Goal: Navigation & Orientation: Find specific page/section

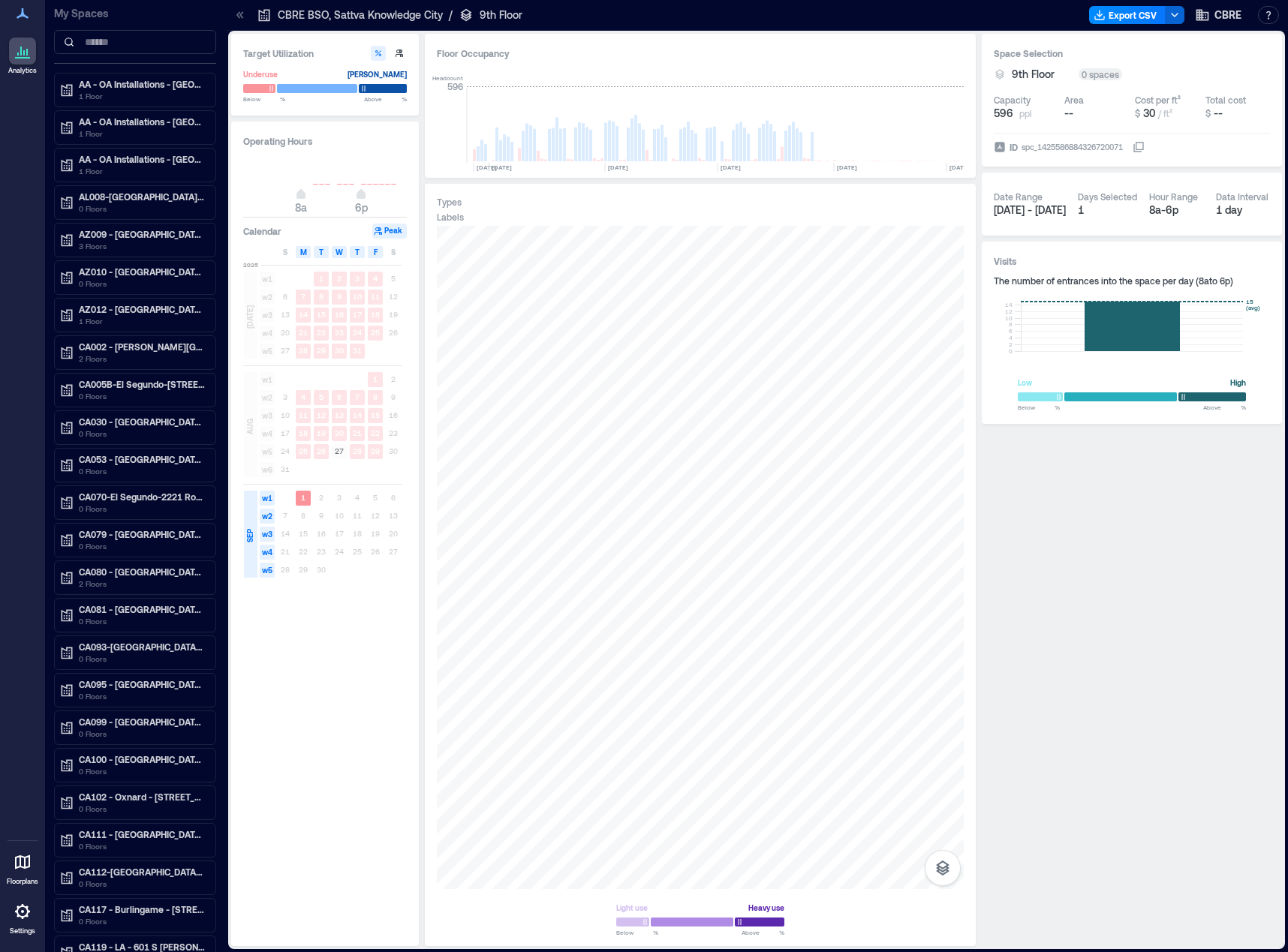
scroll to position [0, 222]
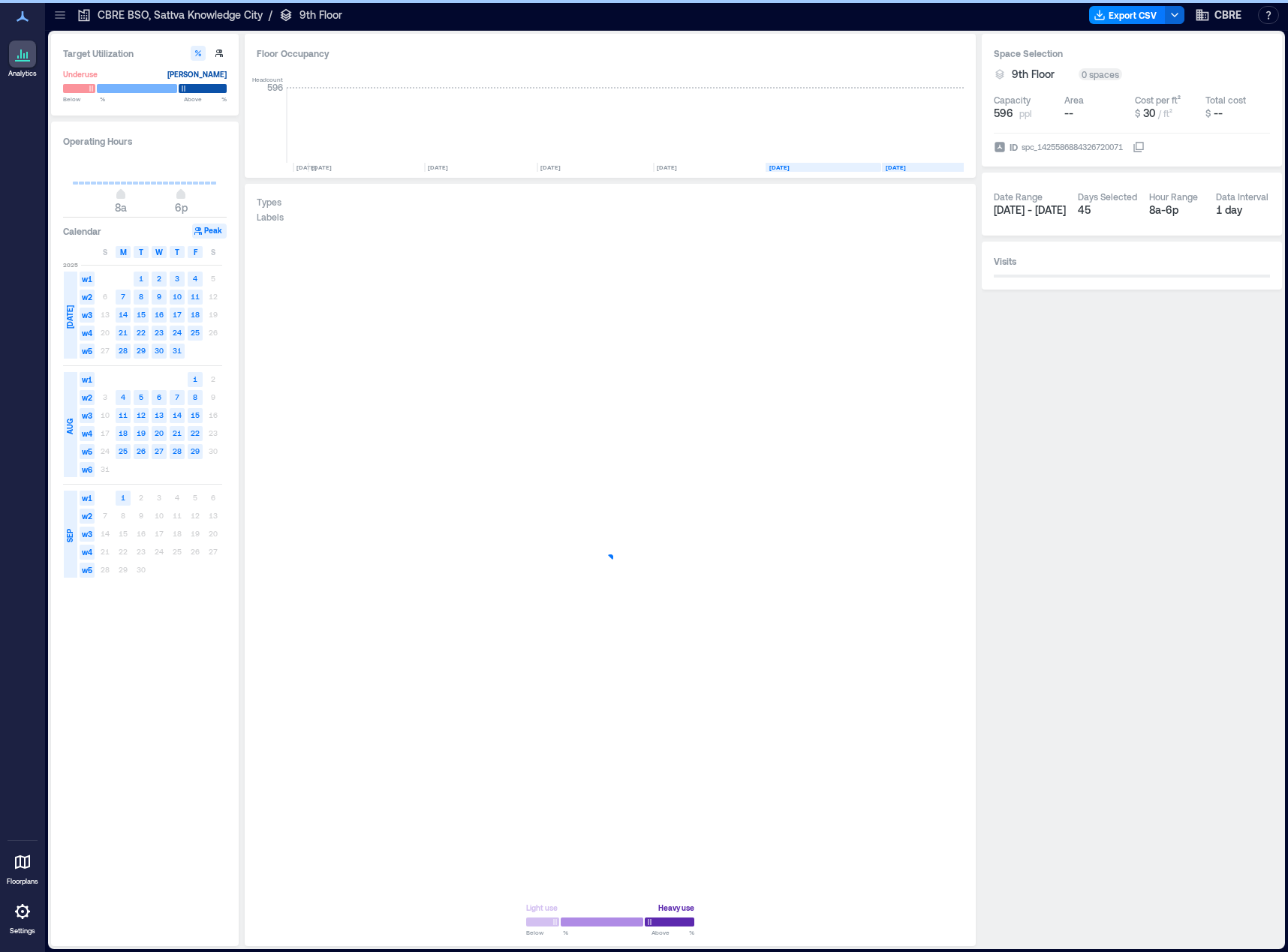
scroll to position [0, 42]
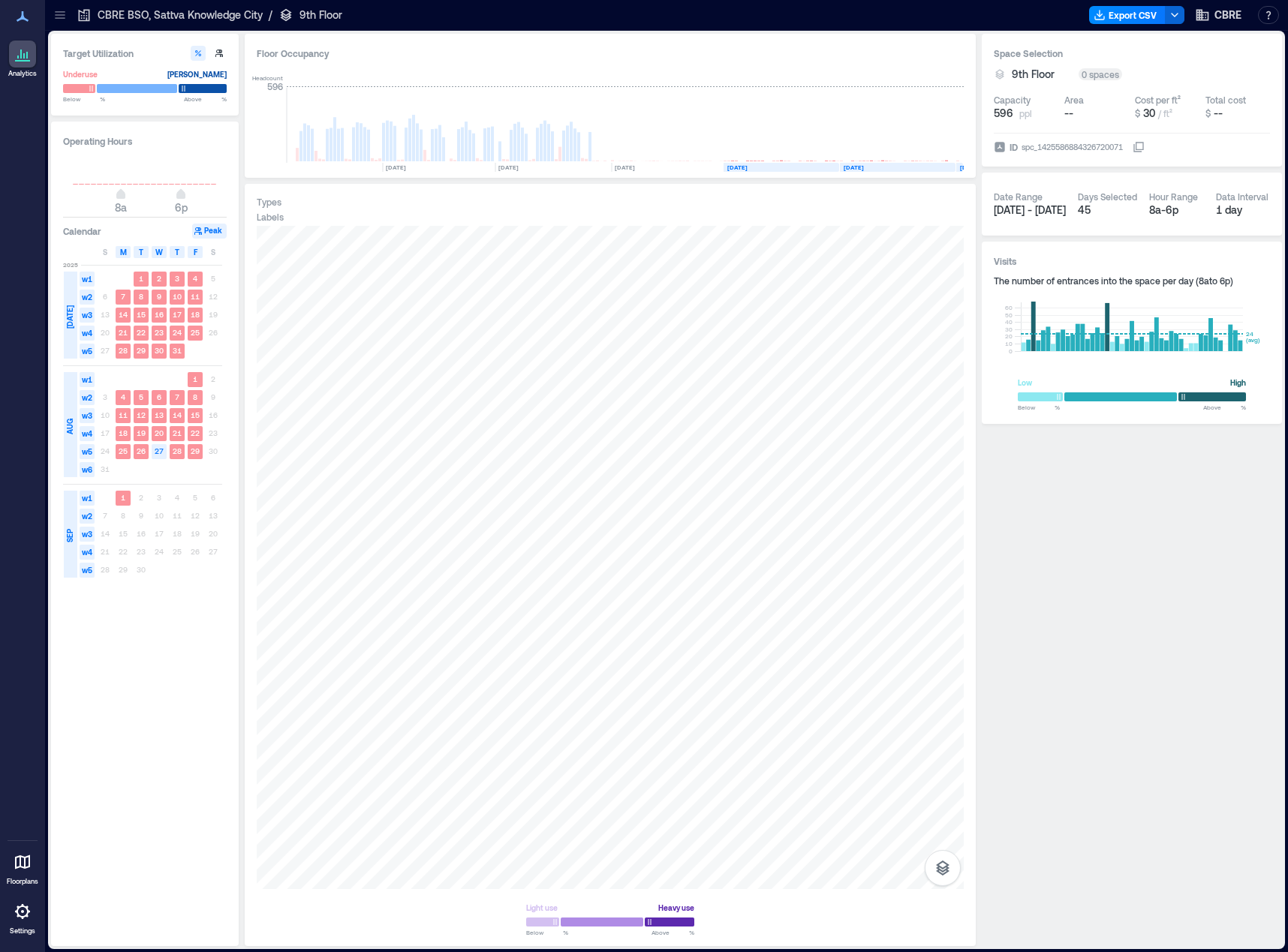
click at [68, 17] on div at bounding box center [60, 15] width 24 height 24
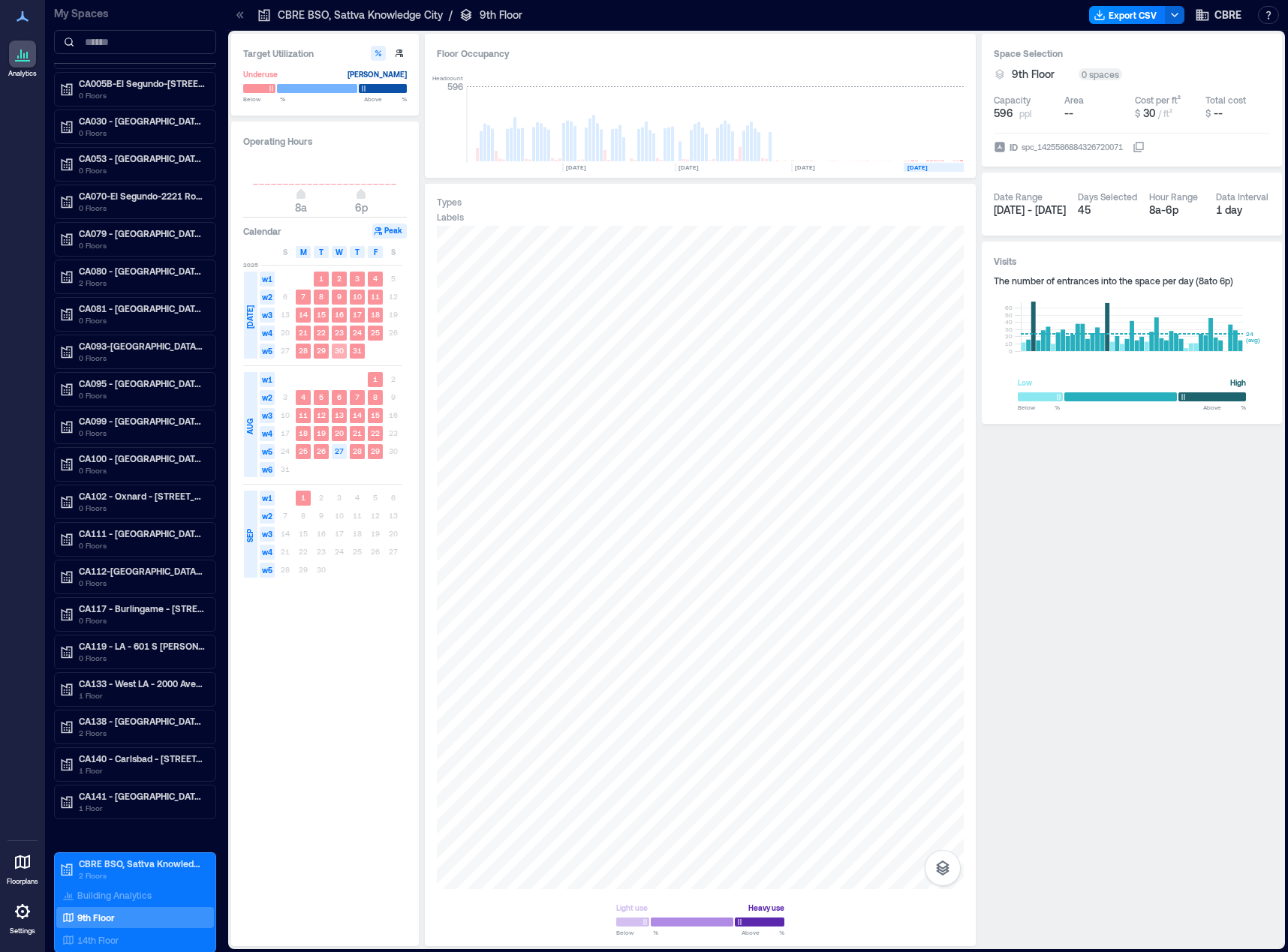
scroll to position [300, 0]
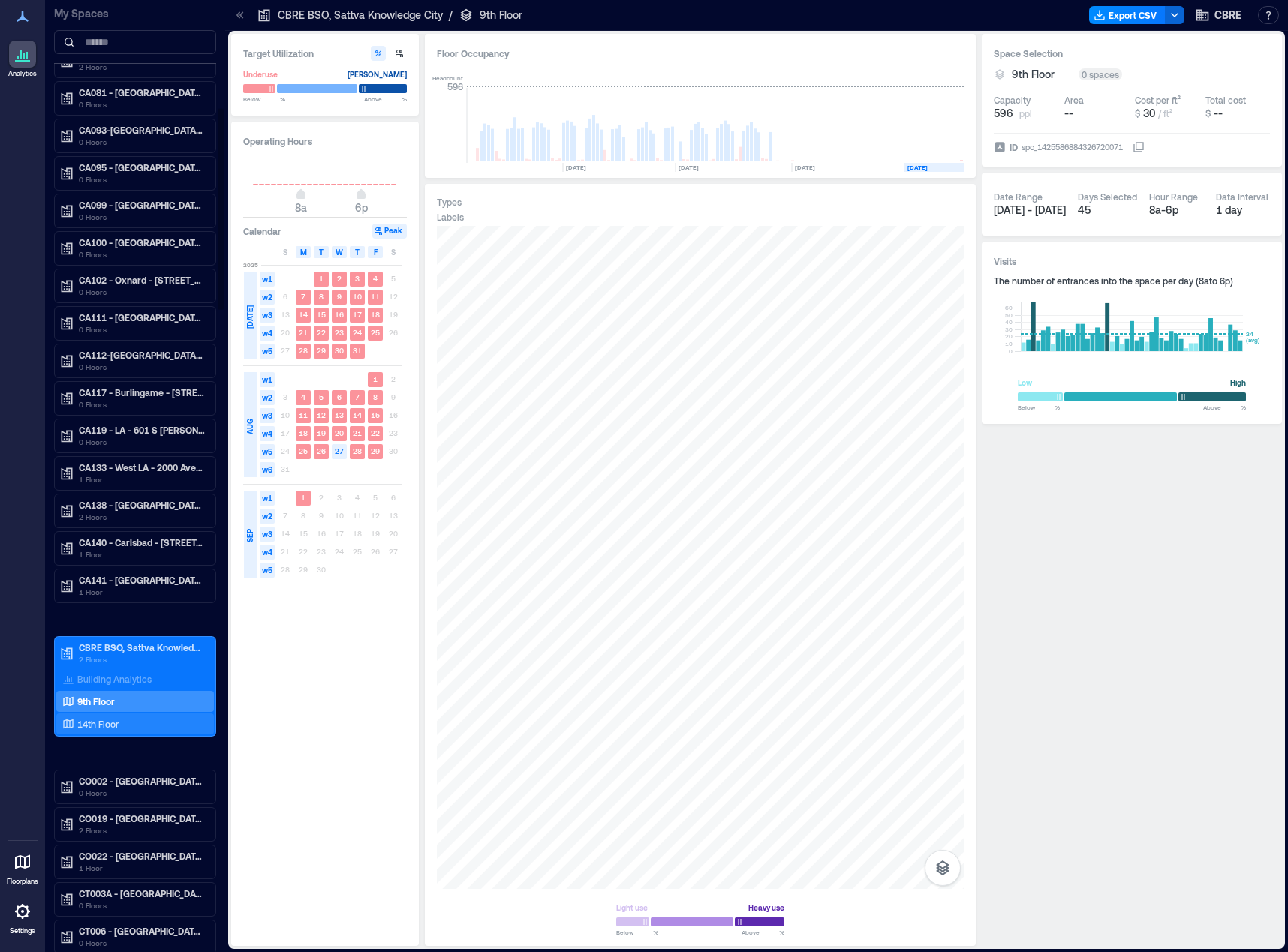
scroll to position [525, 0]
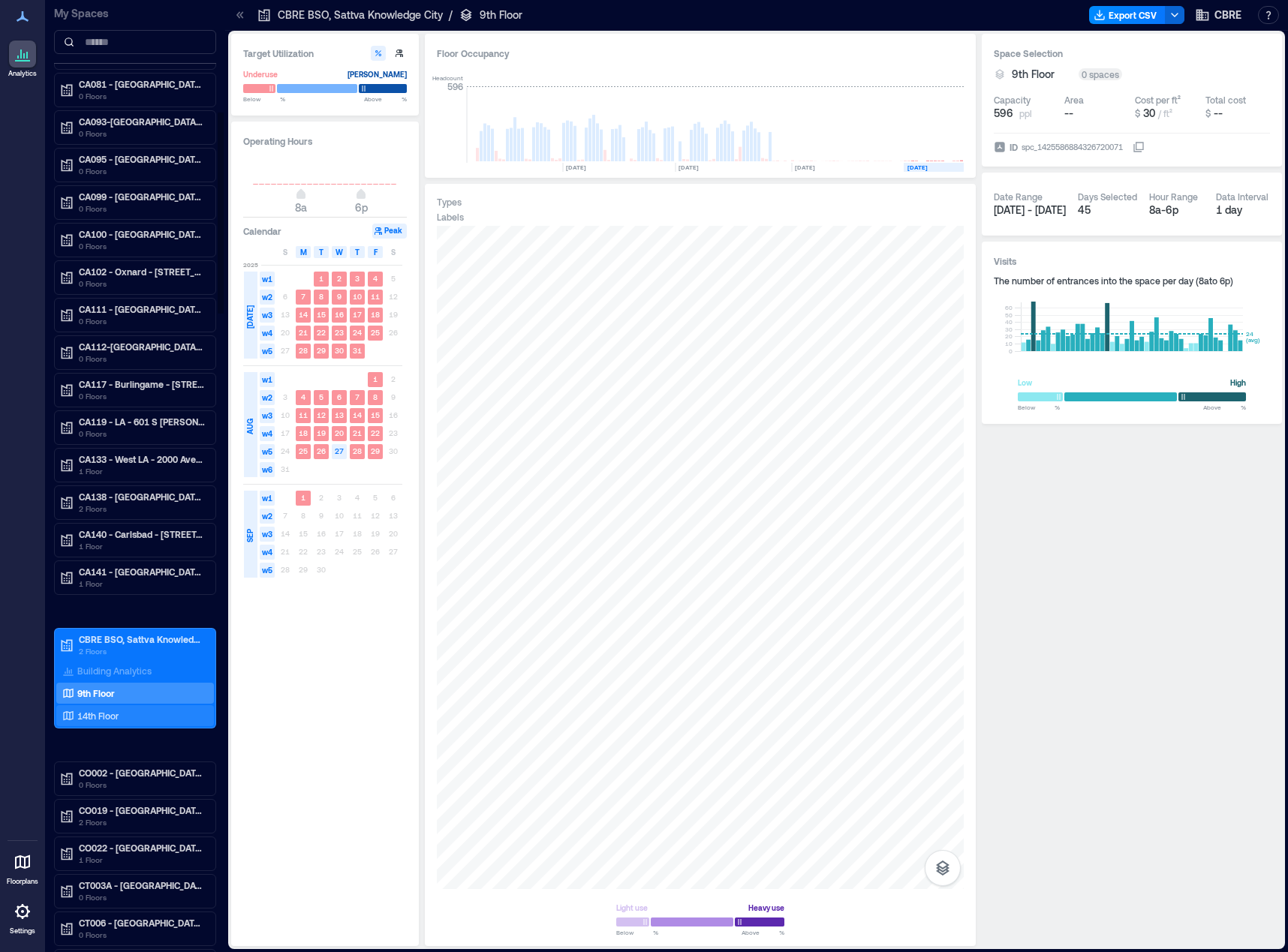
click at [102, 718] on p "14th Floor" at bounding box center [98, 716] width 41 height 12
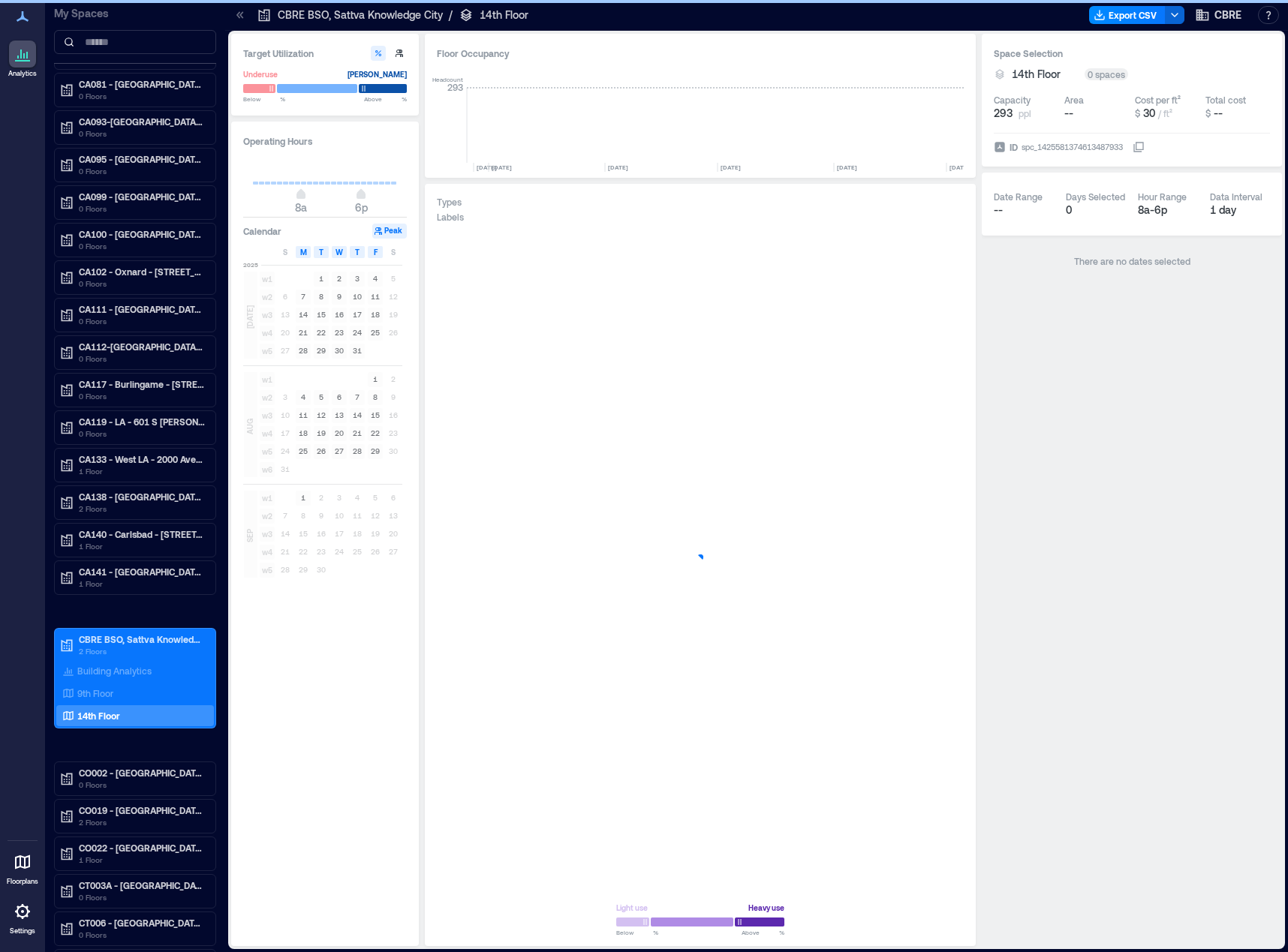
scroll to position [0, 222]
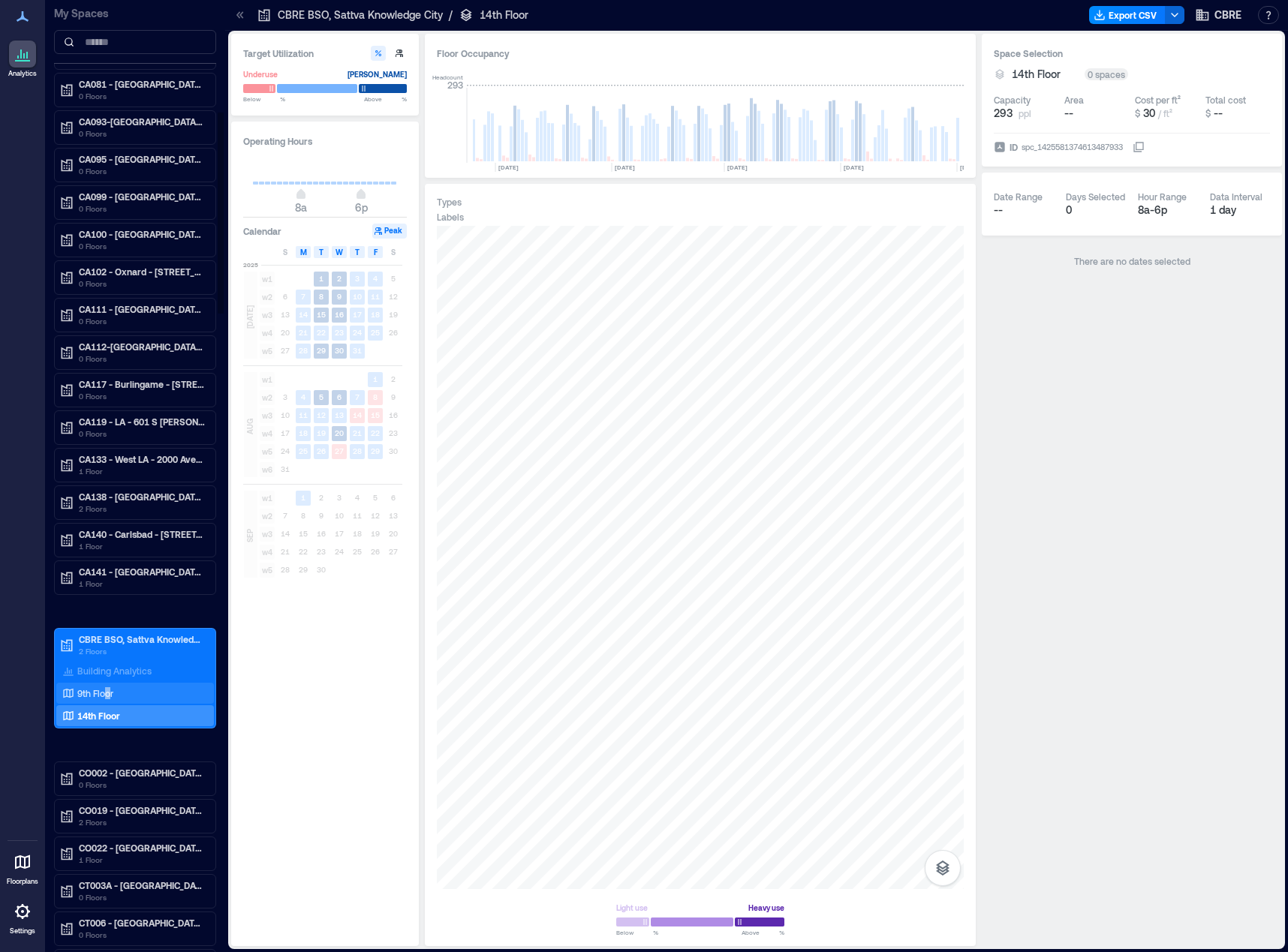
click at [109, 692] on p "9th Floor" at bounding box center [95, 693] width 36 height 12
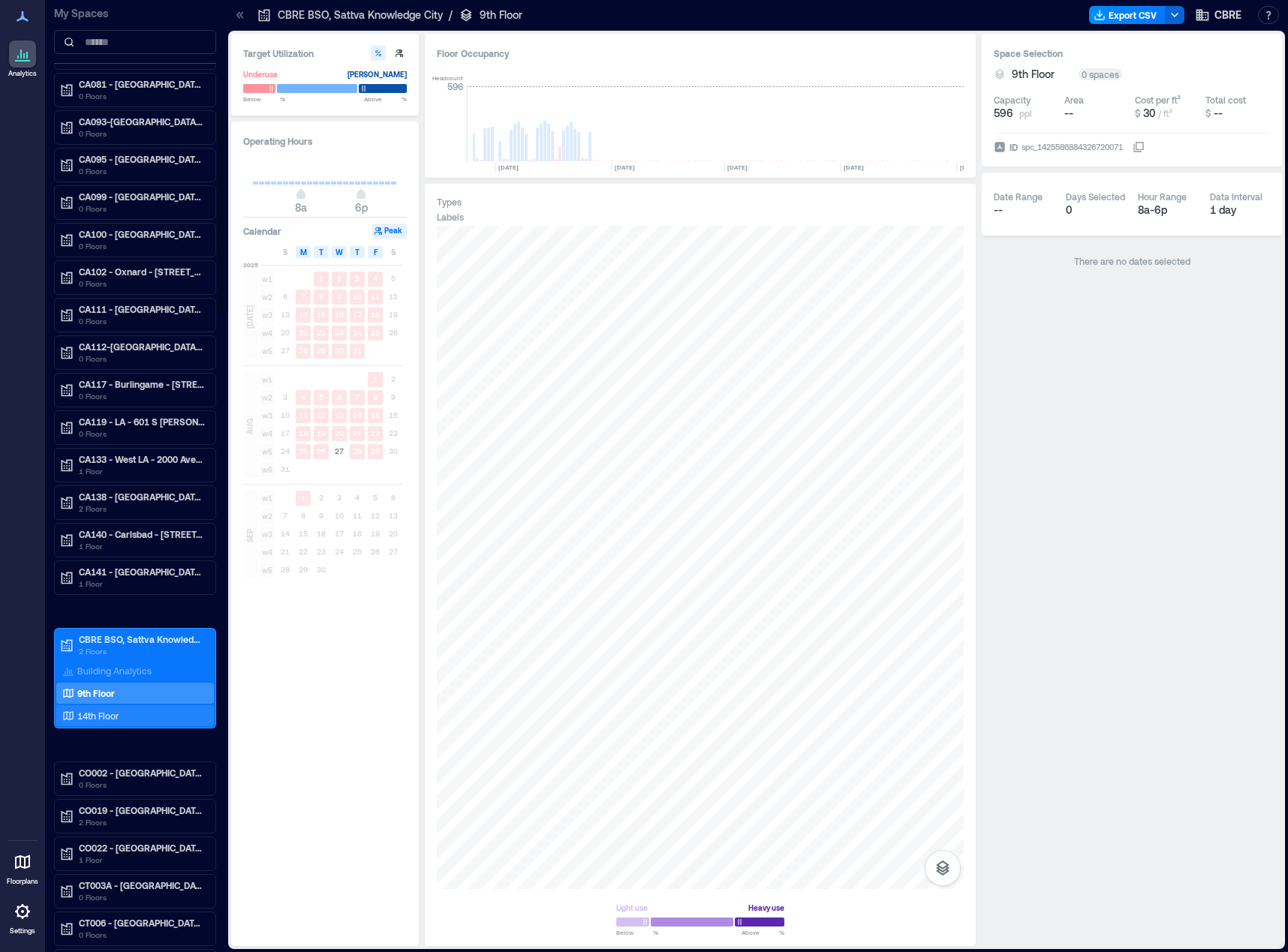
click at [94, 718] on p "14th Floor" at bounding box center [98, 716] width 41 height 12
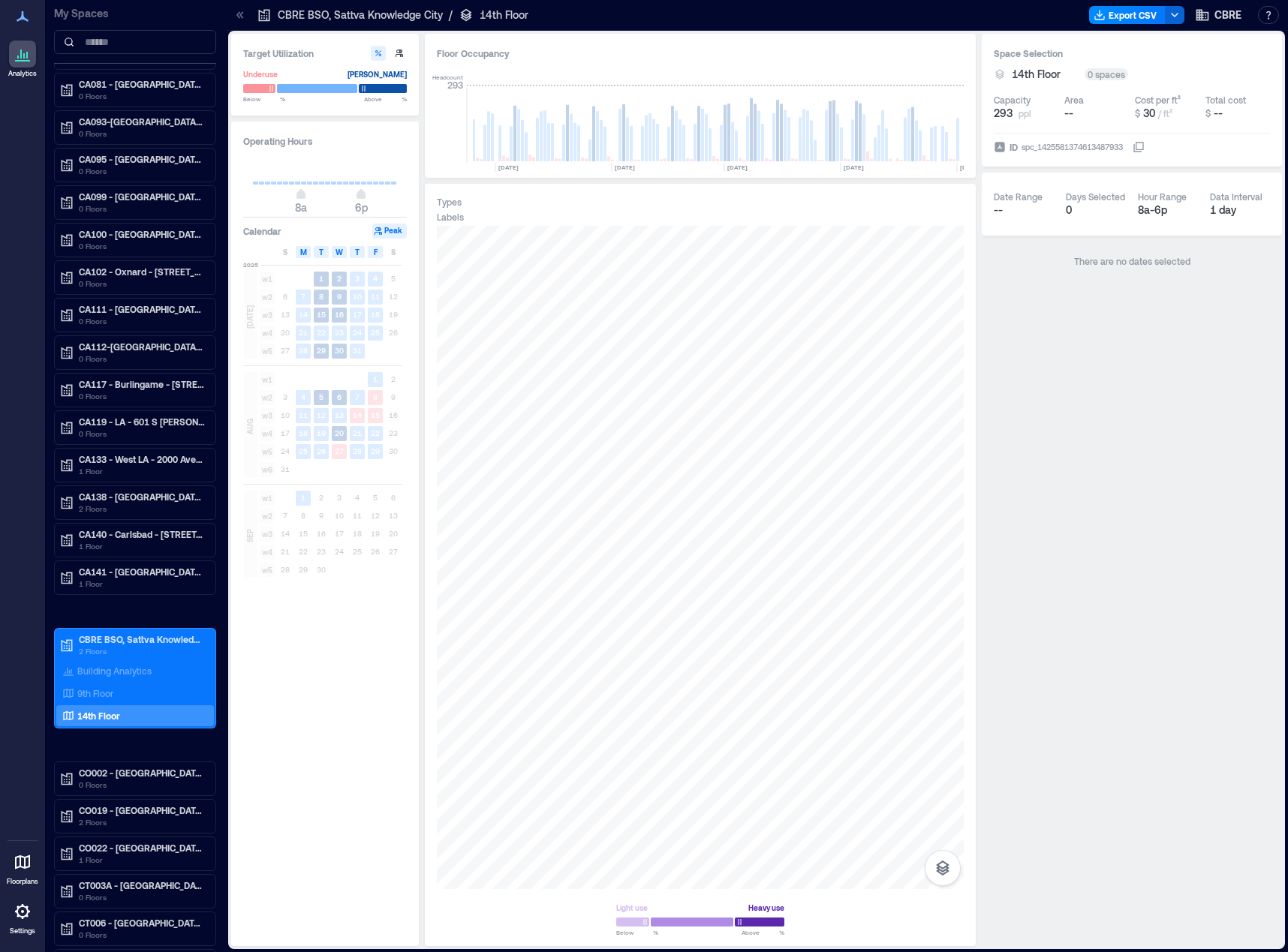
drag, startPoint x: 119, startPoint y: 696, endPoint x: 661, endPoint y: 94, distance: 810.0
click at [119, 696] on div "9th Floor" at bounding box center [132, 693] width 146 height 15
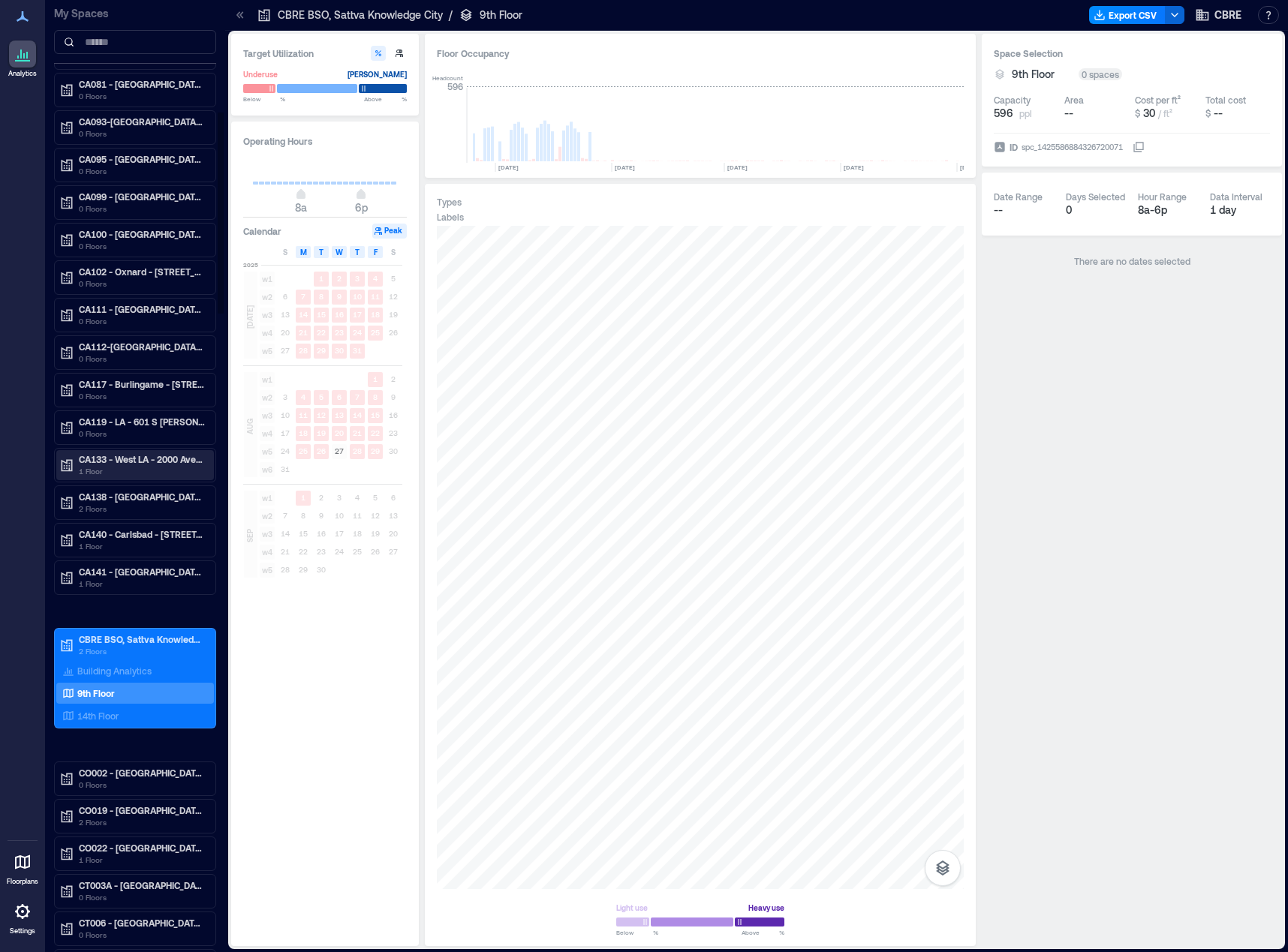
click at [135, 466] on div "CA133 - [GEOGRAPHIC_DATA] - 2000 Avenue of the Stars 1 Floor" at bounding box center [142, 466] width 126 height 24
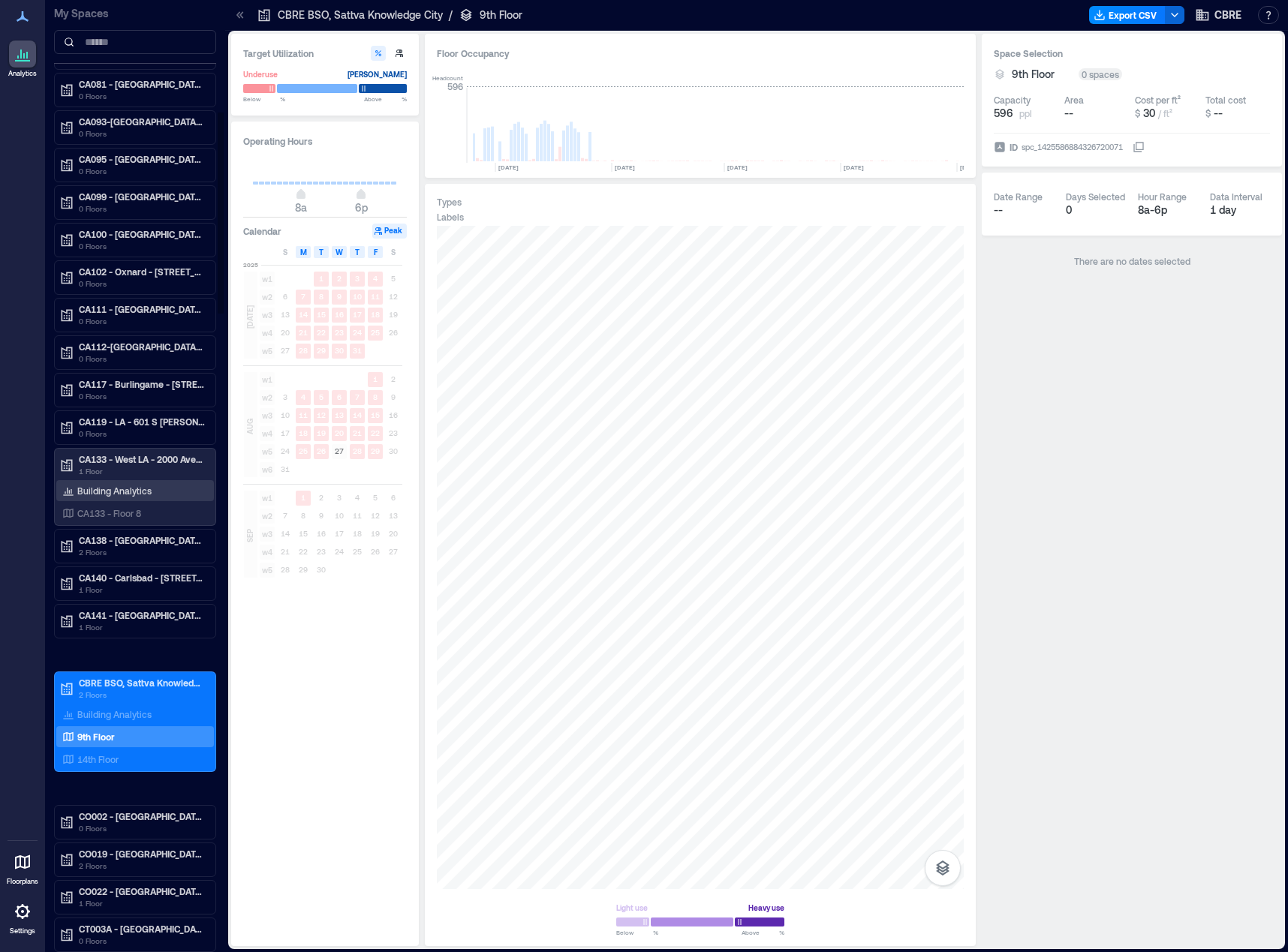
click at [122, 497] on div "Building Analytics" at bounding box center [106, 491] width 95 height 15
